Goal: Navigation & Orientation: Find specific page/section

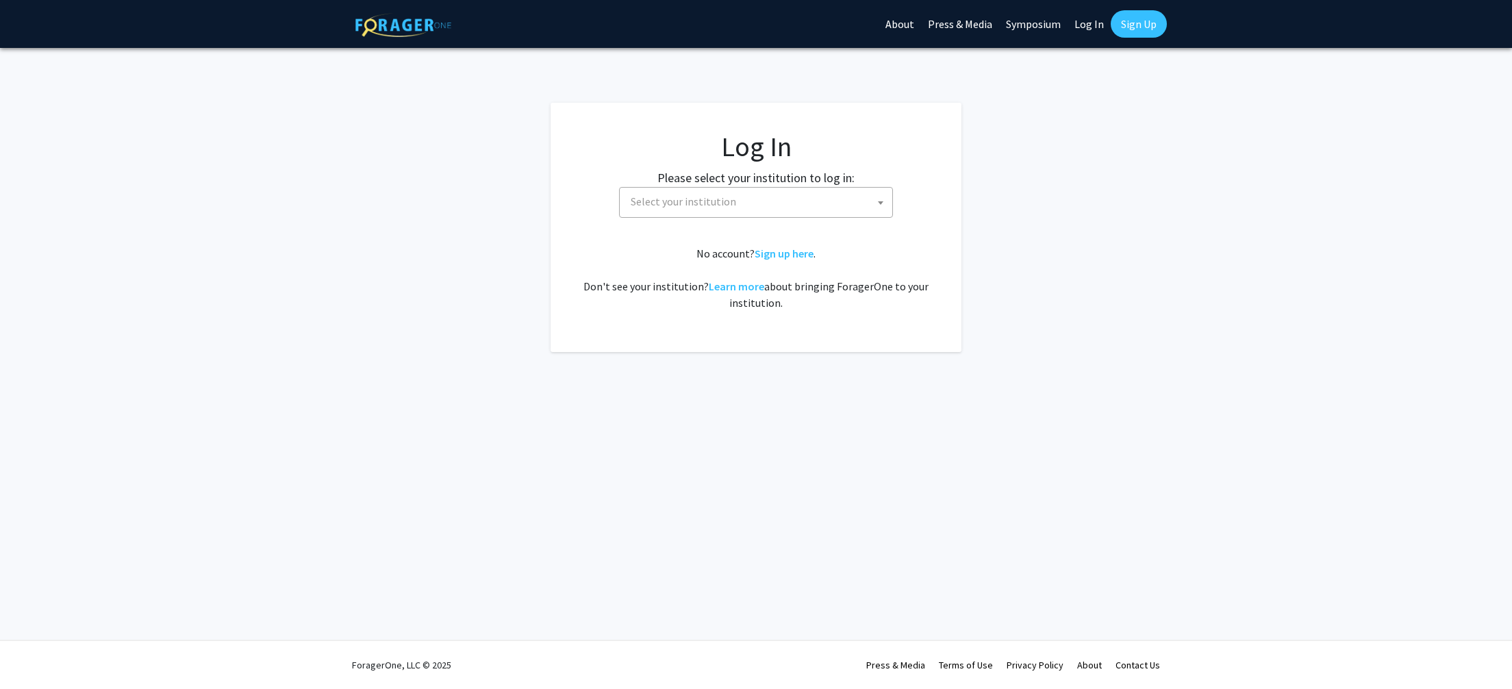
select select
click at [1094, 24] on link "Log In" at bounding box center [1089, 24] width 43 height 48
click at [857, 203] on span "Select your institution" at bounding box center [758, 202] width 267 height 28
type input "[GEOGRAPHIC_DATA]"
select select "13"
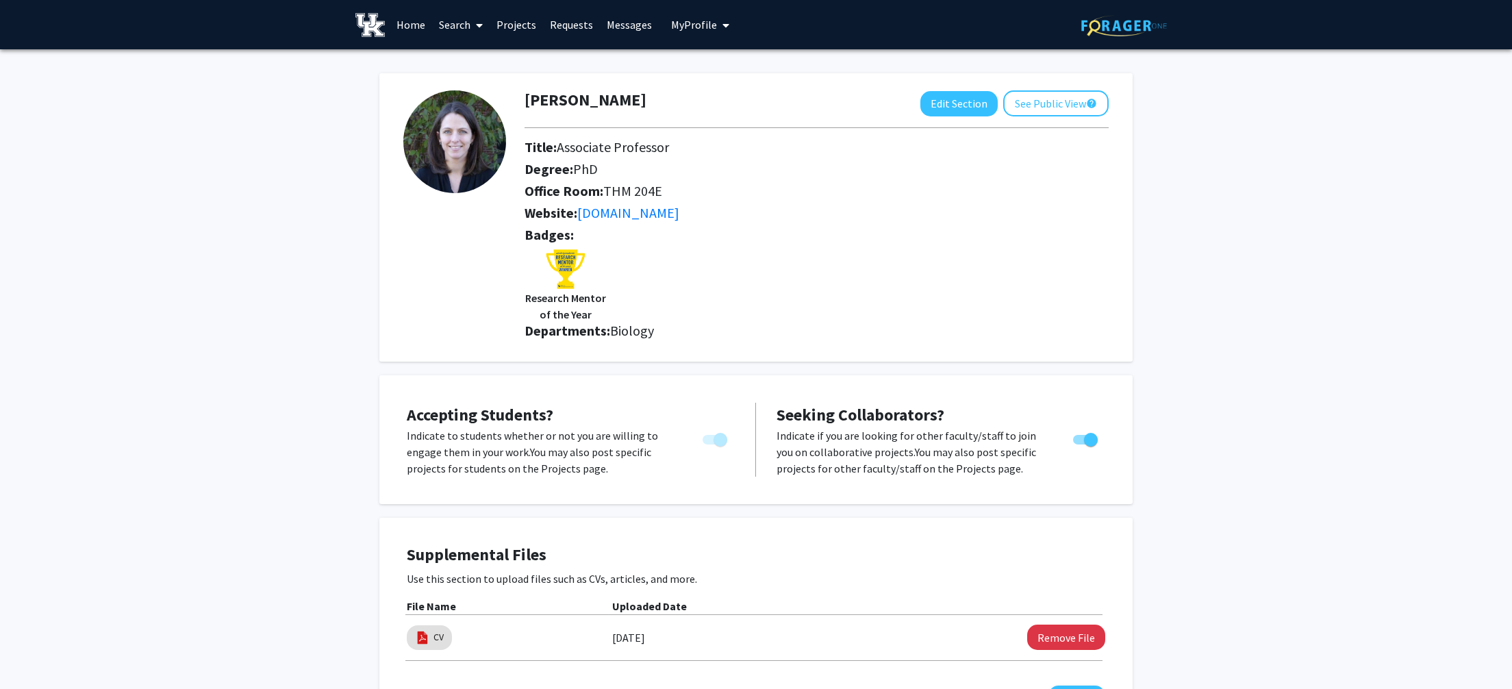
click at [634, 25] on link "Messages" at bounding box center [629, 25] width 59 height 48
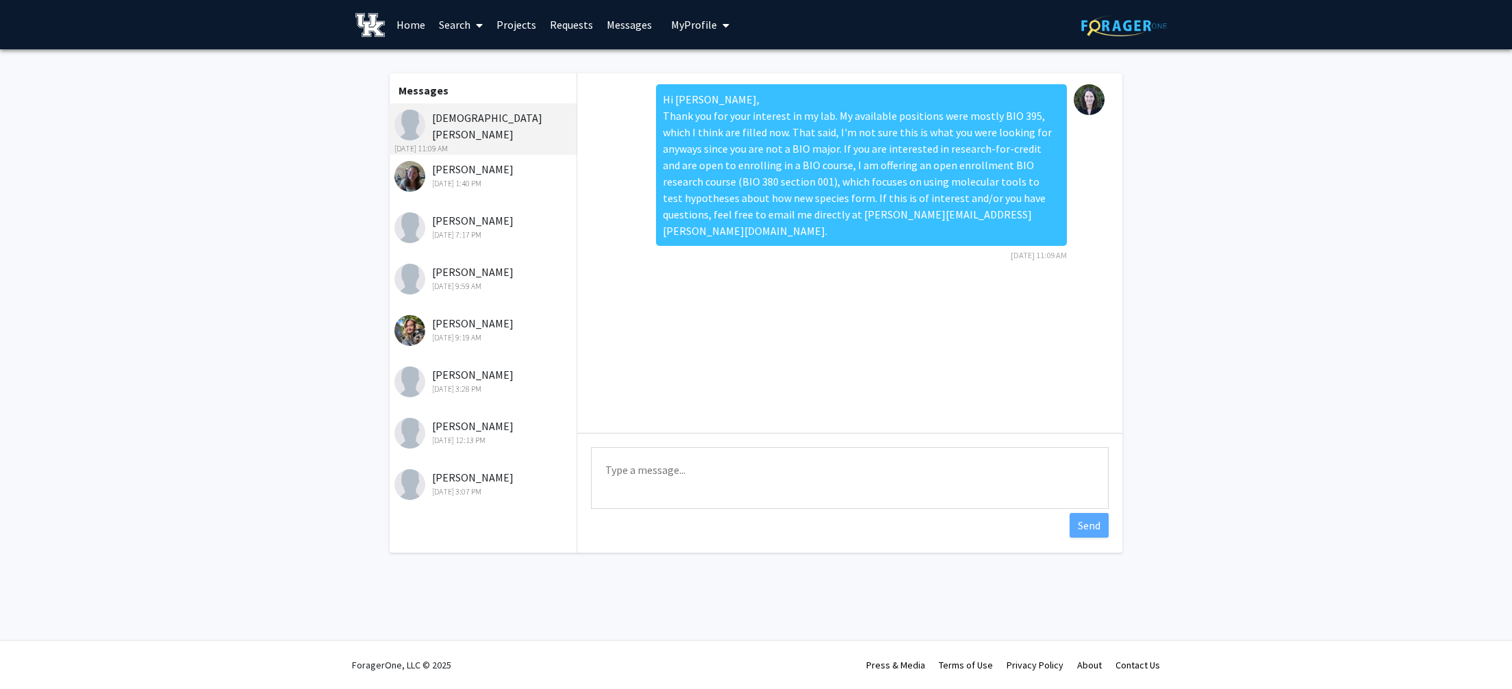
click at [512, 34] on link "Projects" at bounding box center [516, 25] width 53 height 48
